Goal: Complete application form

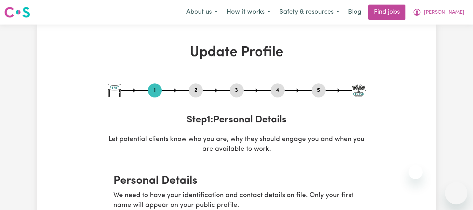
select select "[DEMOGRAPHIC_DATA]"
select select "Student Visa"
select select "Studying a healthcare related degree or qualification"
select select "100"
select select "110"
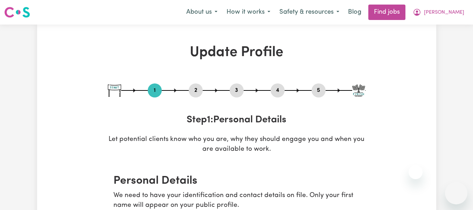
select select "120"
select select "150"
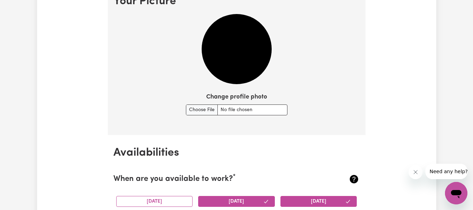
scroll to position [511, 0]
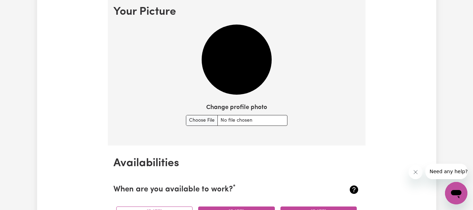
click at [209, 115] on div "Change profile photo" at bounding box center [237, 114] width 102 height 23
click at [207, 118] on input "Change profile photo" at bounding box center [237, 120] width 102 height 11
type input "C:\fakepath\Margaret Photo pink.jpeg"
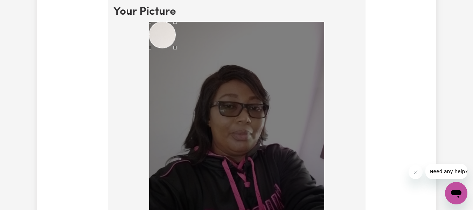
click at [161, 33] on div "Use the arrow keys to move the crop selection area" at bounding box center [162, 35] width 26 height 26
click at [239, 106] on img at bounding box center [236, 139] width 175 height 234
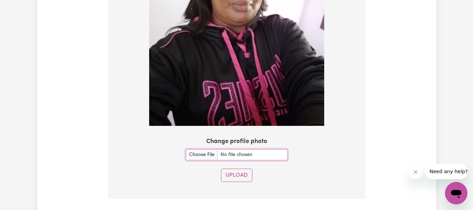
scroll to position [651, 0]
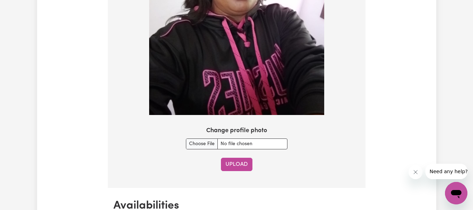
click at [250, 161] on button "Upload" at bounding box center [237, 164] width 32 height 13
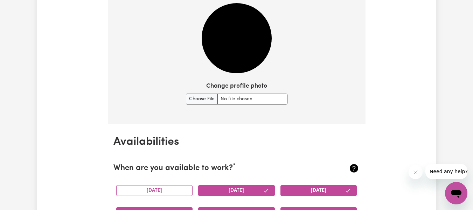
scroll to position [530, 0]
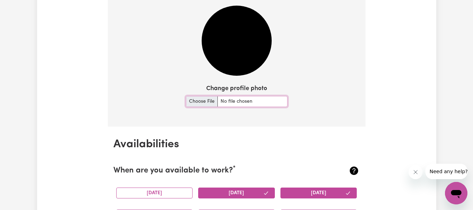
click at [207, 103] on input "Change profile photo" at bounding box center [237, 101] width 102 height 11
type input "C:\fakepath\Margaret Photo pink.jpeg"
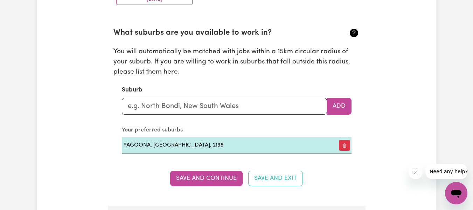
scroll to position [959, 0]
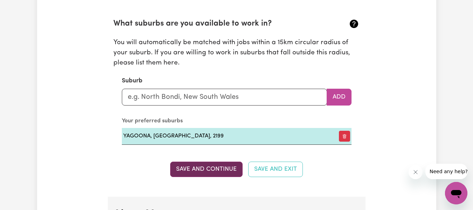
click at [228, 170] on button "Save and Continue" at bounding box center [206, 168] width 72 height 15
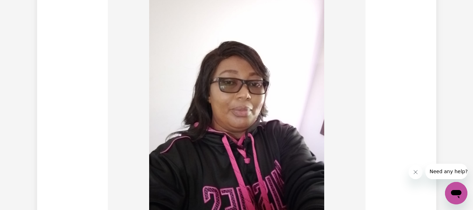
scroll to position [534, 0]
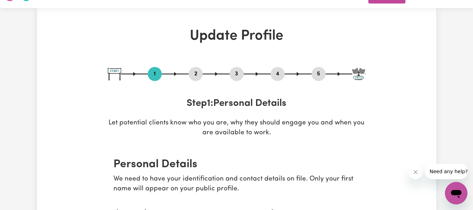
scroll to position [0, 0]
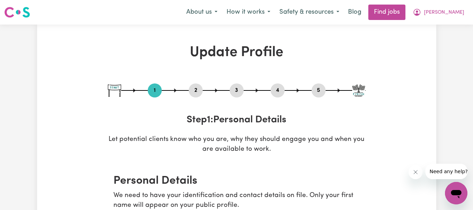
click at [319, 85] on div "5" at bounding box center [319, 90] width 14 height 14
click at [319, 90] on button "5" at bounding box center [319, 90] width 14 height 9
select select "I am providing services by being employed by an organisation"
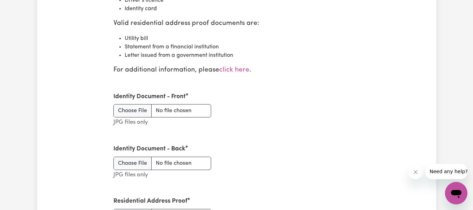
scroll to position [897, 0]
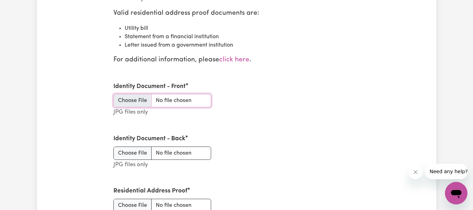
click at [146, 99] on input "Identity Document - Front" at bounding box center [162, 100] width 98 height 13
type input "C:\fakepath\Licence front.jpeg"
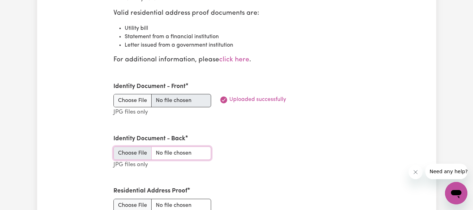
click at [130, 152] on input "Identity Document - Back" at bounding box center [162, 152] width 98 height 13
type input "C:\fakepath\Licence Back.jpeg"
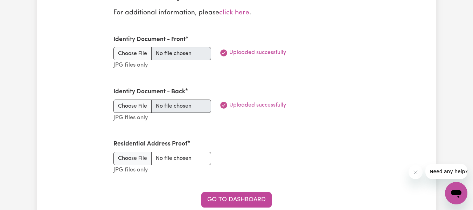
scroll to position [958, 0]
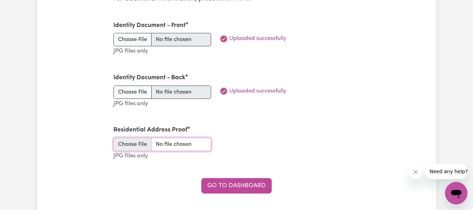
click at [140, 145] on input "Residential Address Proof" at bounding box center [162, 144] width 98 height 13
type input "C:\fakepath\Residential address proof sticker at the back.jpeg"
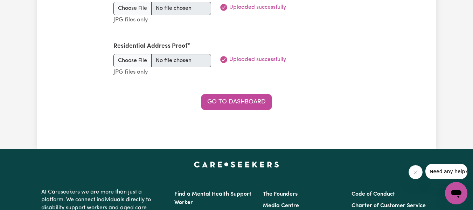
scroll to position [1056, 0]
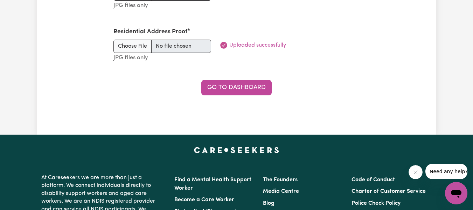
click at [247, 87] on link "Go to Dashboard" at bounding box center [236, 87] width 70 height 15
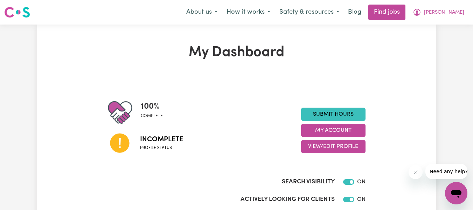
click at [160, 136] on span "Incomplete" at bounding box center [161, 139] width 43 height 11
click at [406, 6] on link "Find jobs" at bounding box center [386, 12] width 37 height 15
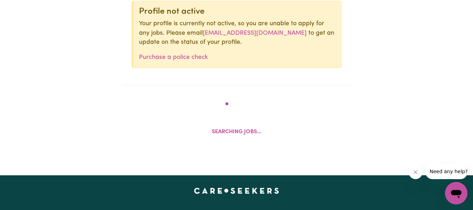
scroll to position [283, 0]
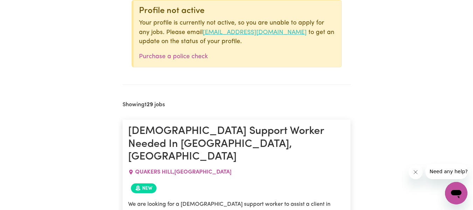
click at [266, 34] on link "onboarding@careseekers.com.au" at bounding box center [255, 32] width 104 height 6
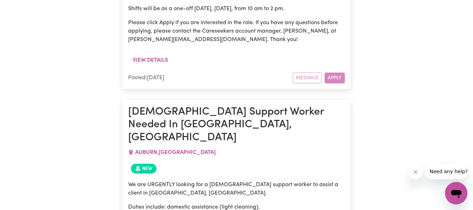
scroll to position [3113, 0]
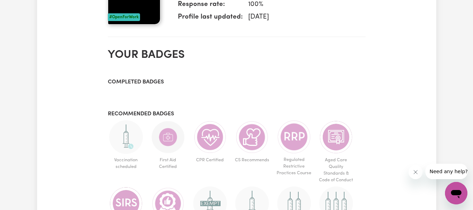
scroll to position [308, 0]
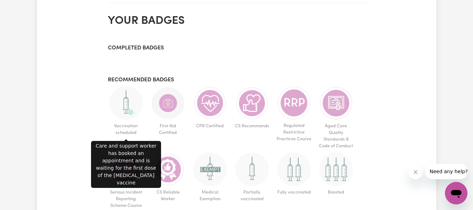
click at [124, 103] on img at bounding box center [126, 103] width 34 height 34
click at [127, 101] on img at bounding box center [126, 103] width 34 height 34
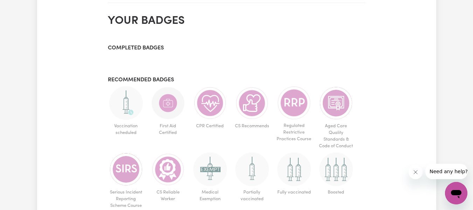
click at [127, 101] on img at bounding box center [126, 103] width 34 height 34
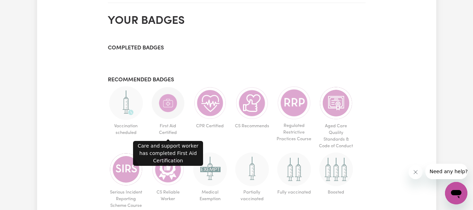
click at [164, 100] on img at bounding box center [168, 103] width 34 height 34
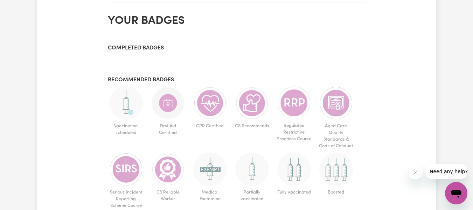
click at [164, 100] on img at bounding box center [168, 103] width 34 height 34
click at [264, 58] on div "Completed badges Recommended badges Vaccination scheduled First Aid Certified C…" at bounding box center [237, 158] width 258 height 226
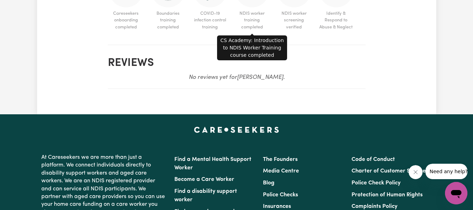
scroll to position [546, 0]
